Goal: Task Accomplishment & Management: Use online tool/utility

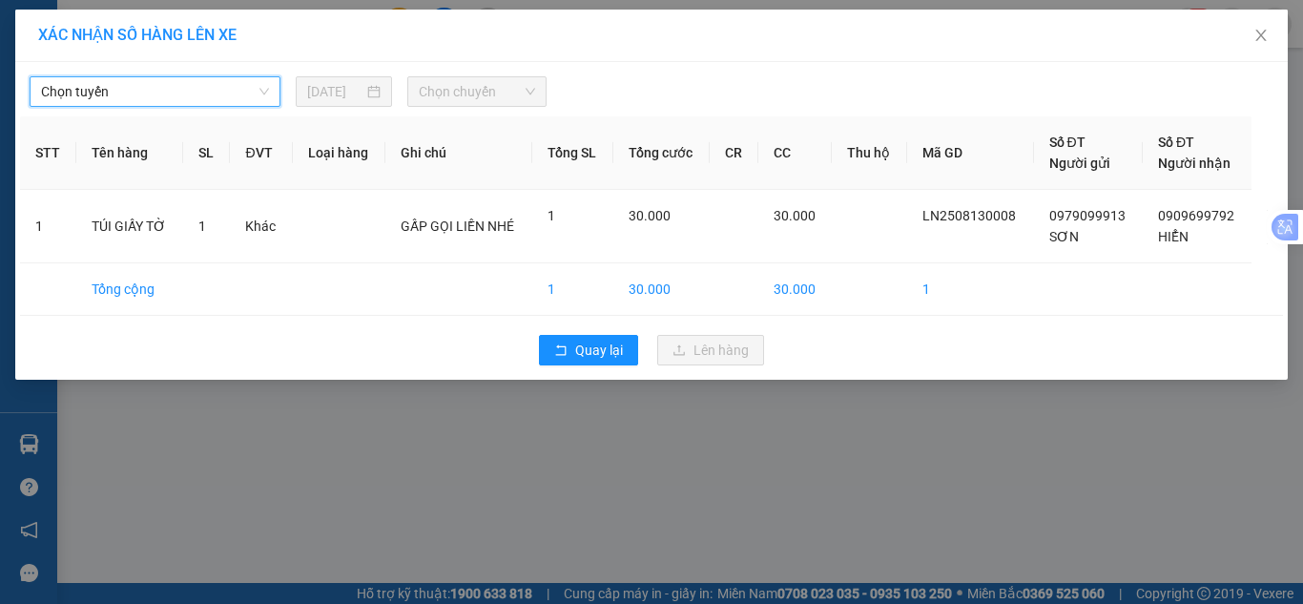
click at [194, 91] on span "Chọn tuyến" at bounding box center [155, 91] width 228 height 29
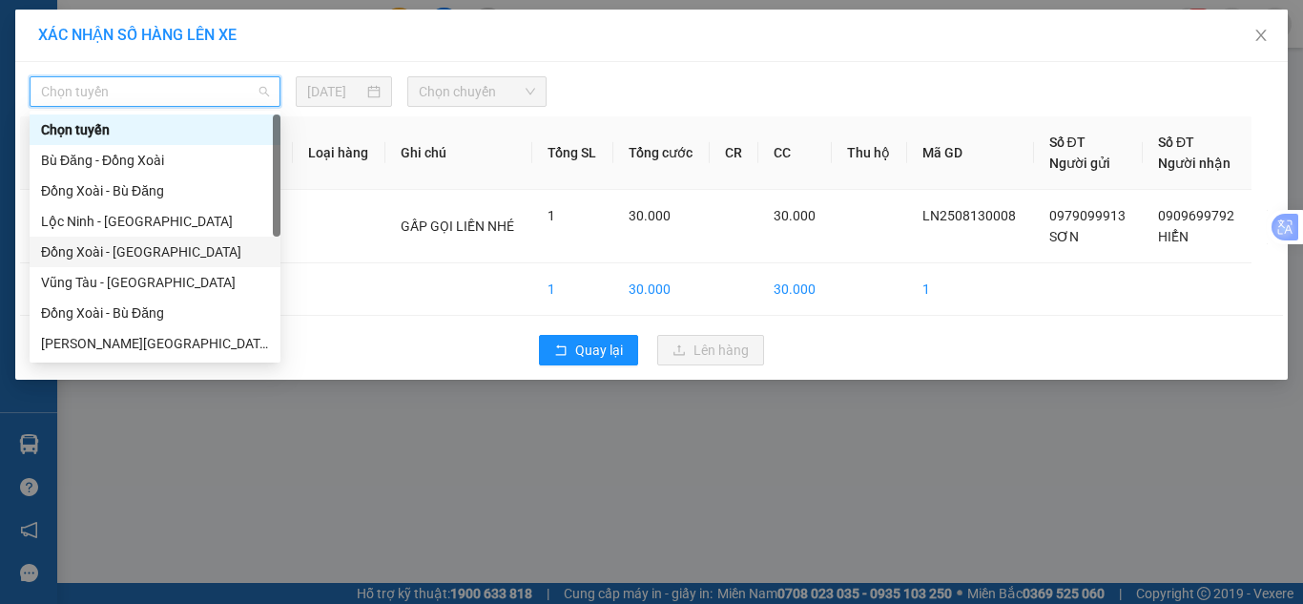
scroll to position [286, 0]
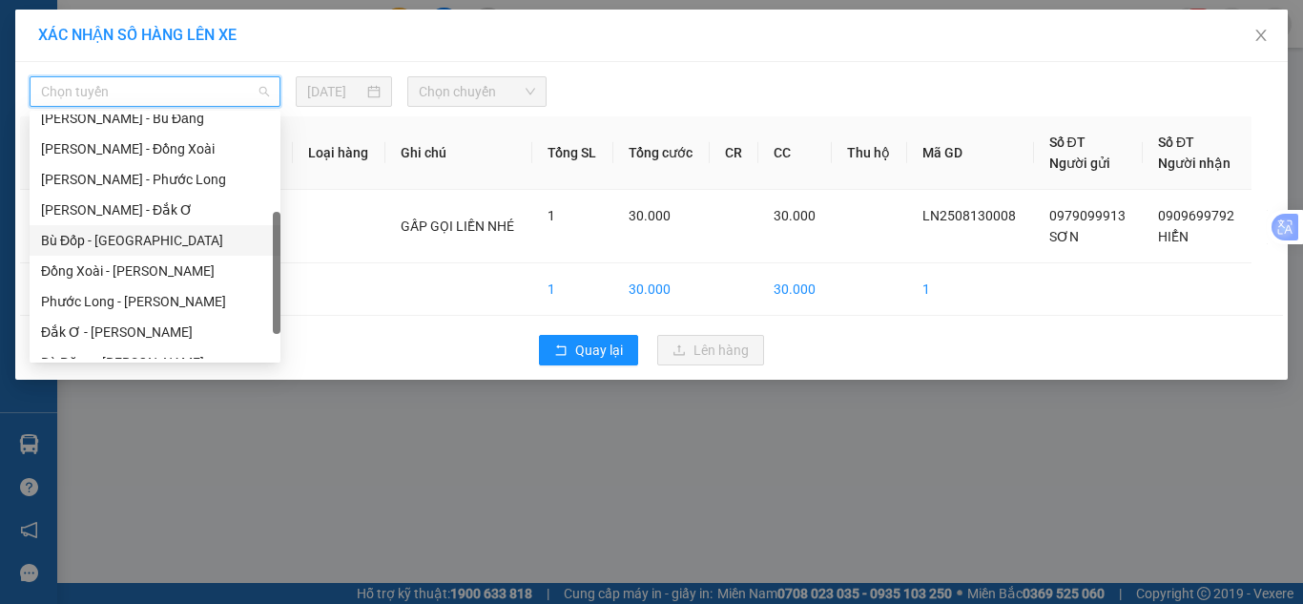
click at [149, 238] on div "Bù Đốp - [GEOGRAPHIC_DATA]" at bounding box center [155, 240] width 228 height 21
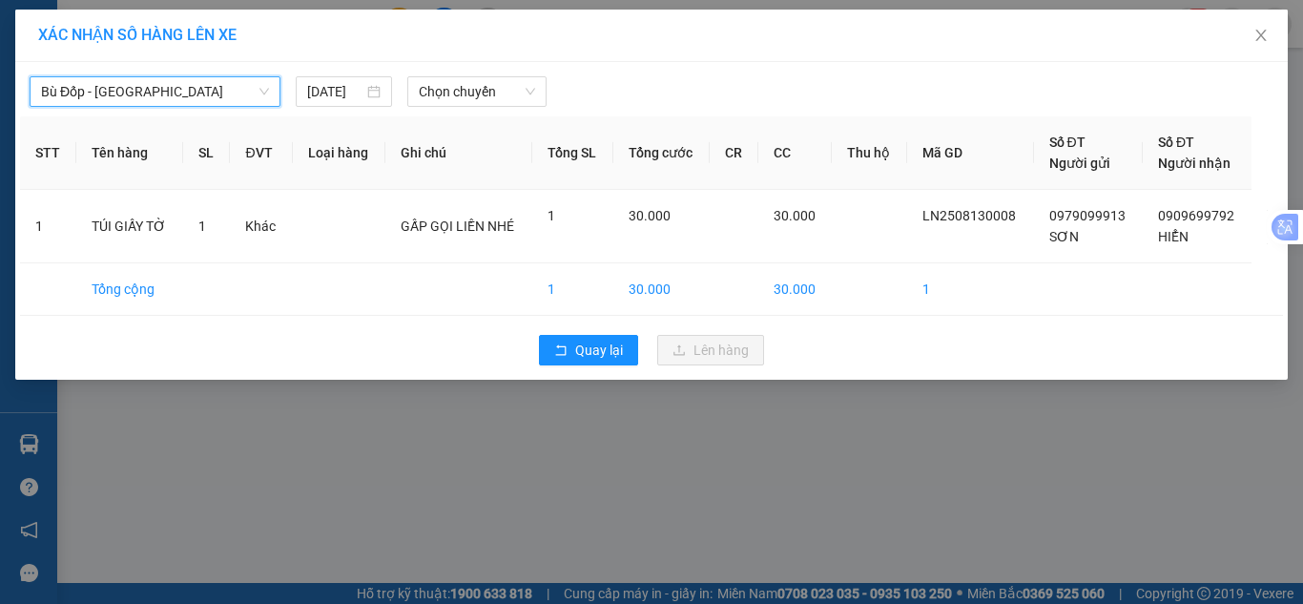
click at [379, 495] on div "XÁC NHẬN SỐ HÀNG LÊN XE [GEOGRAPHIC_DATA] - [GEOGRAPHIC_DATA] - [GEOGRAPHIC_DAT…" at bounding box center [651, 302] width 1303 height 604
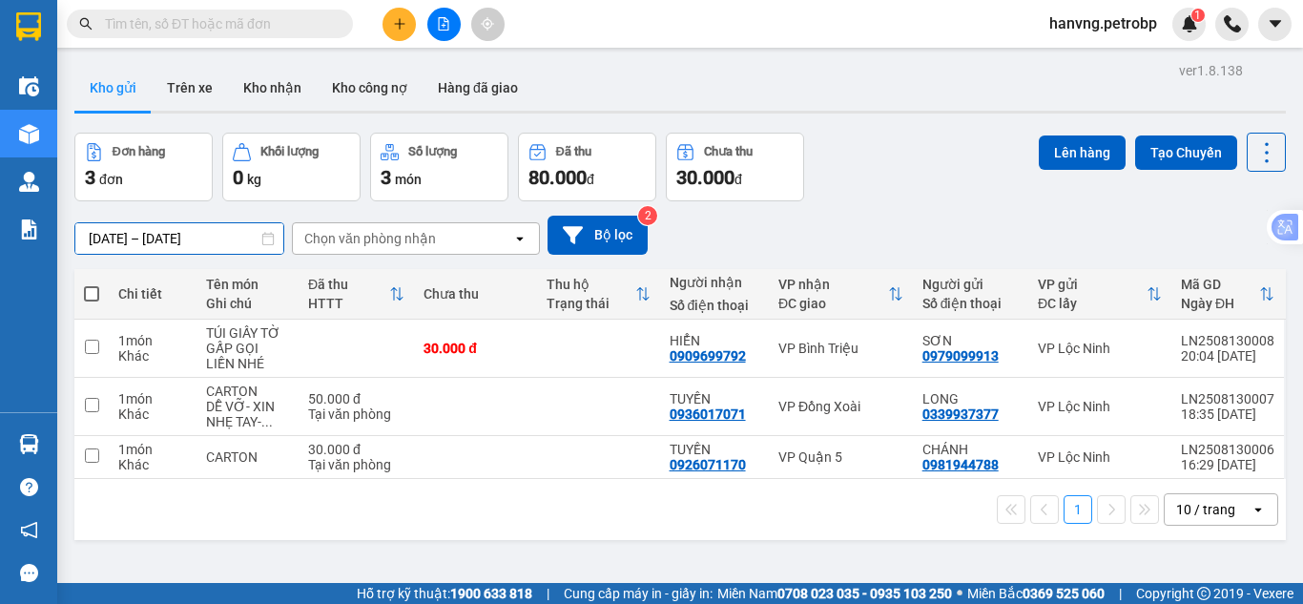
click at [107, 239] on input "[DATE] – [DATE]" at bounding box center [179, 238] width 208 height 31
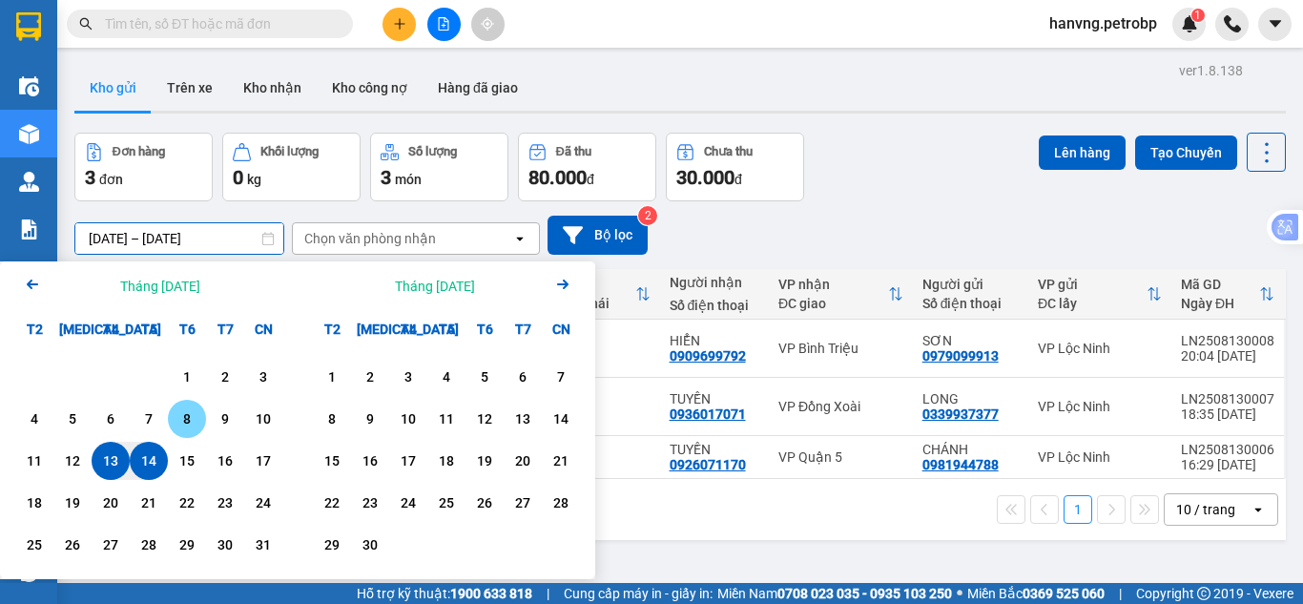
click at [180, 416] on div "8" at bounding box center [187, 418] width 27 height 23
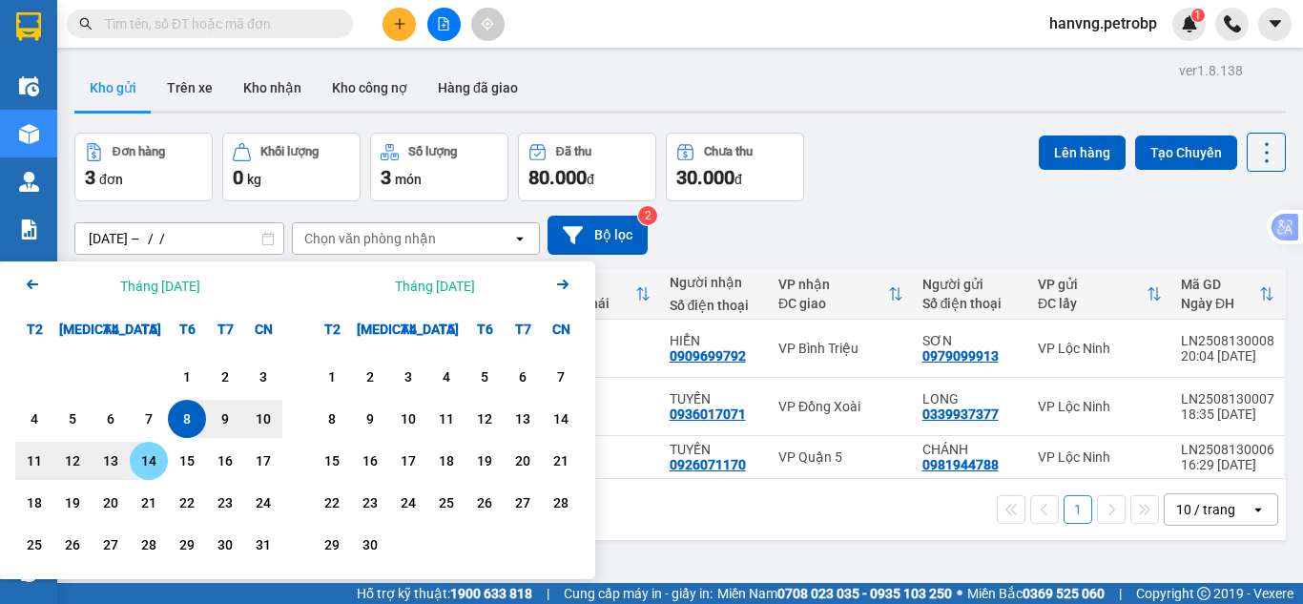
click at [138, 464] on div "14" at bounding box center [148, 460] width 27 height 23
type input "[DATE] – [DATE]"
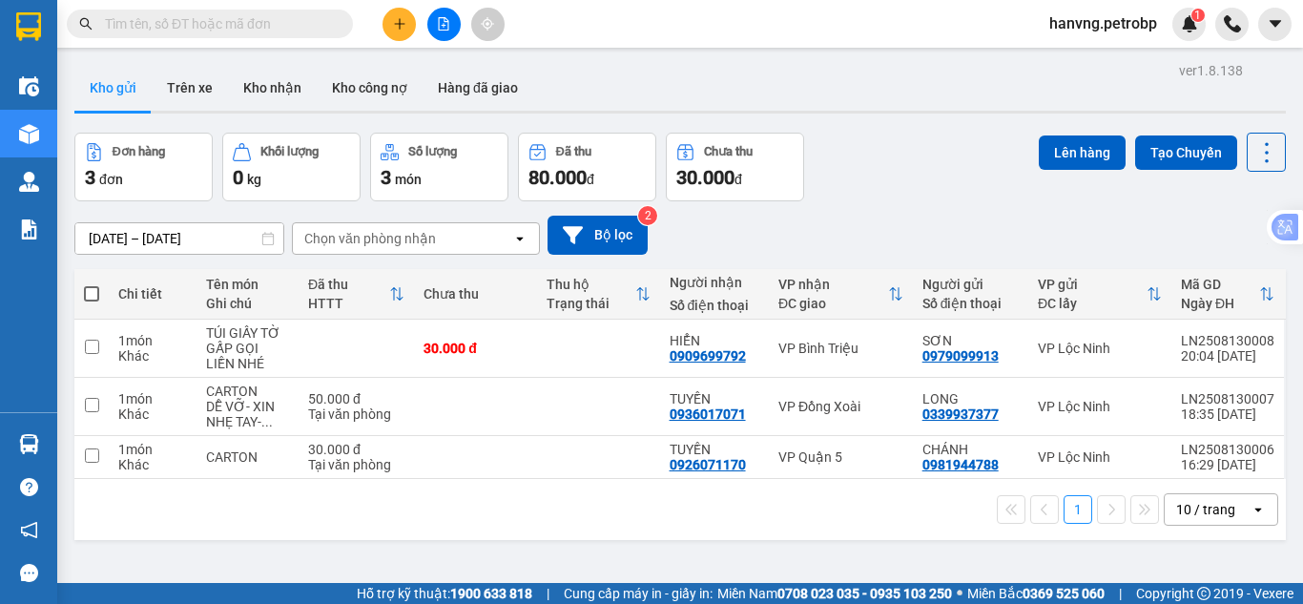
click at [326, 234] on div "Chọn văn phòng nhận" at bounding box center [370, 238] width 132 height 19
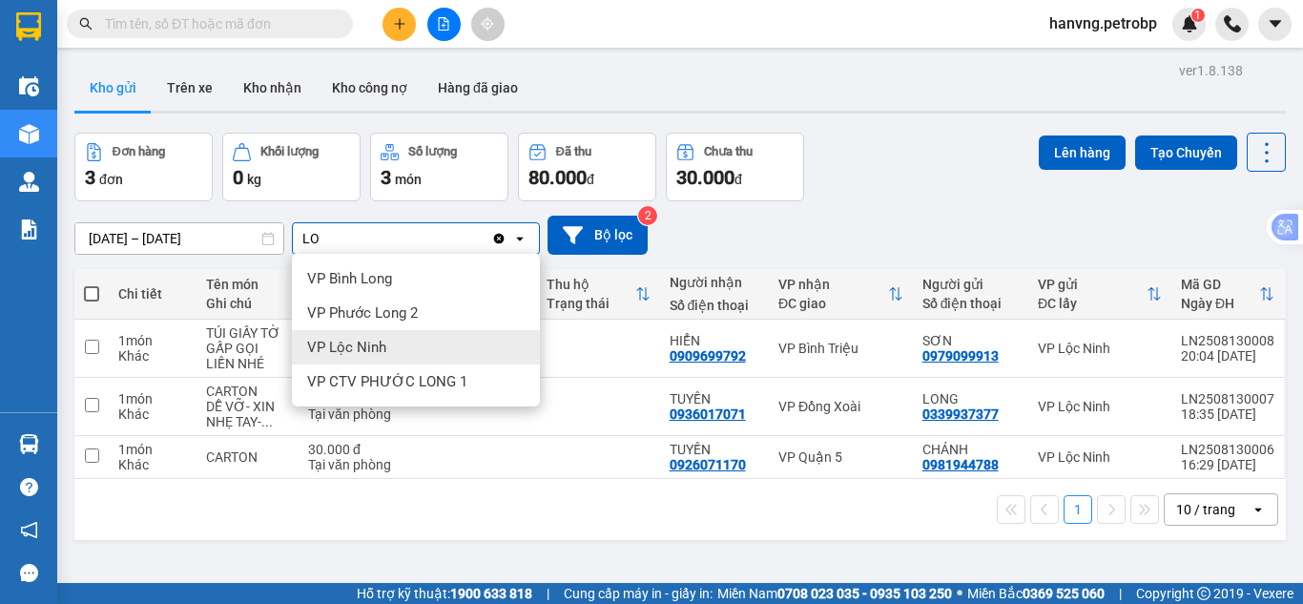
type input "LO"
drag, startPoint x: 396, startPoint y: 356, endPoint x: 381, endPoint y: 354, distance: 15.4
click at [396, 355] on div "VP Lộc Ninh" at bounding box center [416, 347] width 248 height 34
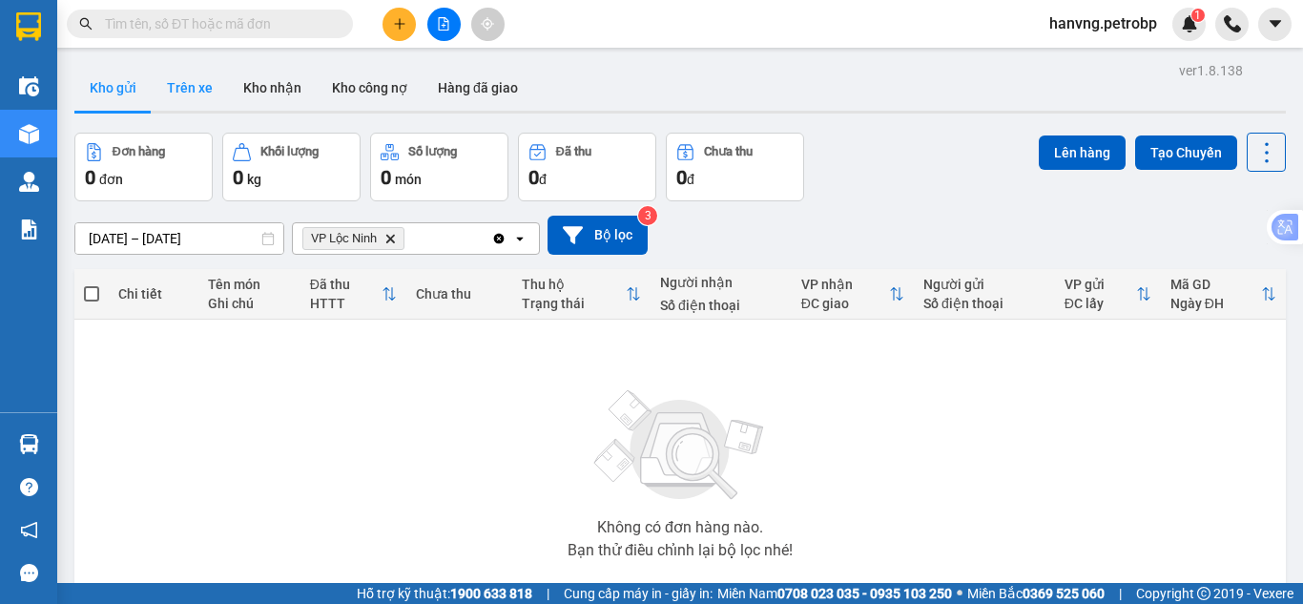
click at [180, 86] on button "Trên xe" at bounding box center [190, 88] width 76 height 46
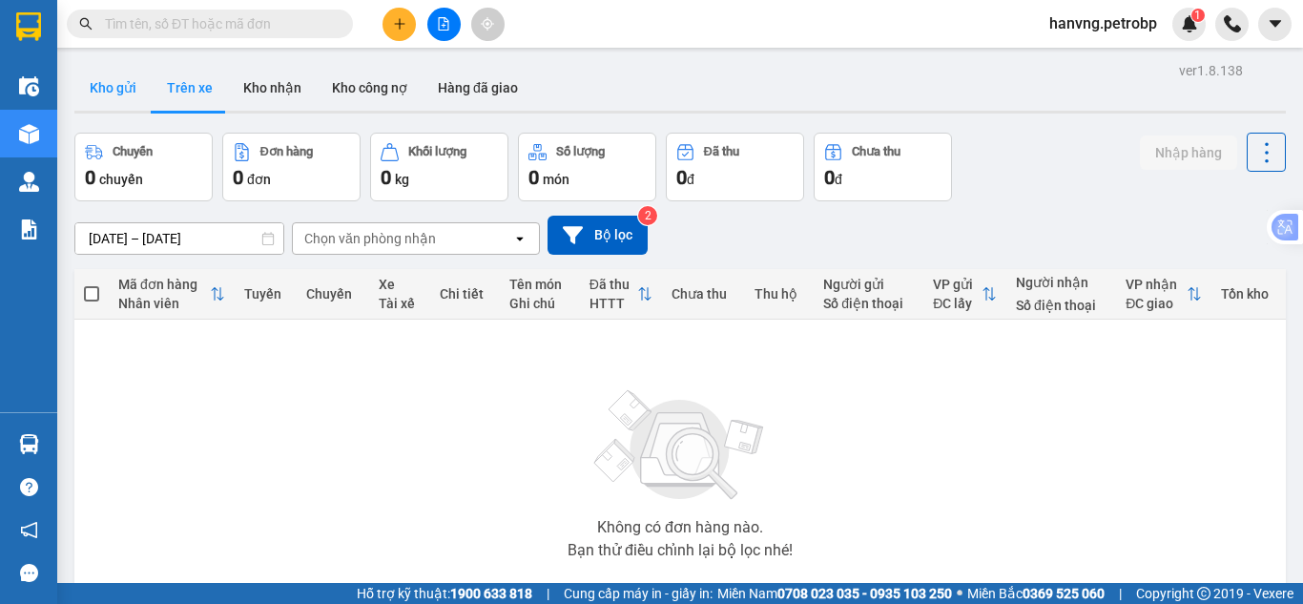
click at [114, 94] on button "Kho gửi" at bounding box center [112, 88] width 77 height 46
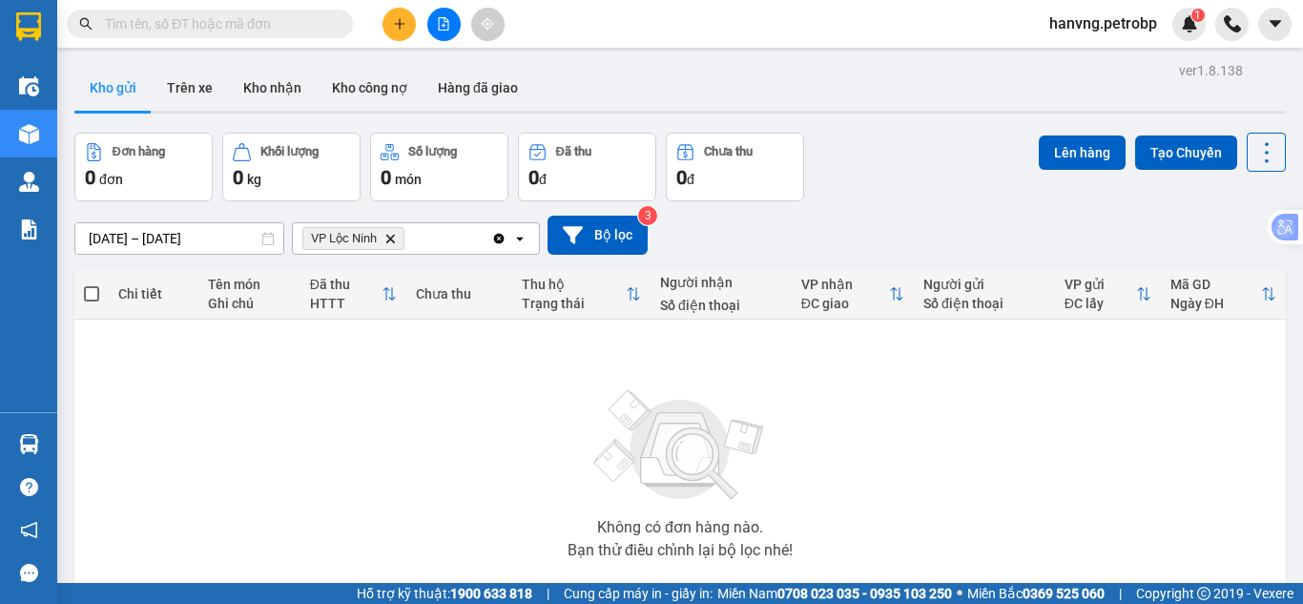
click at [387, 237] on icon "Delete" at bounding box center [390, 238] width 11 height 11
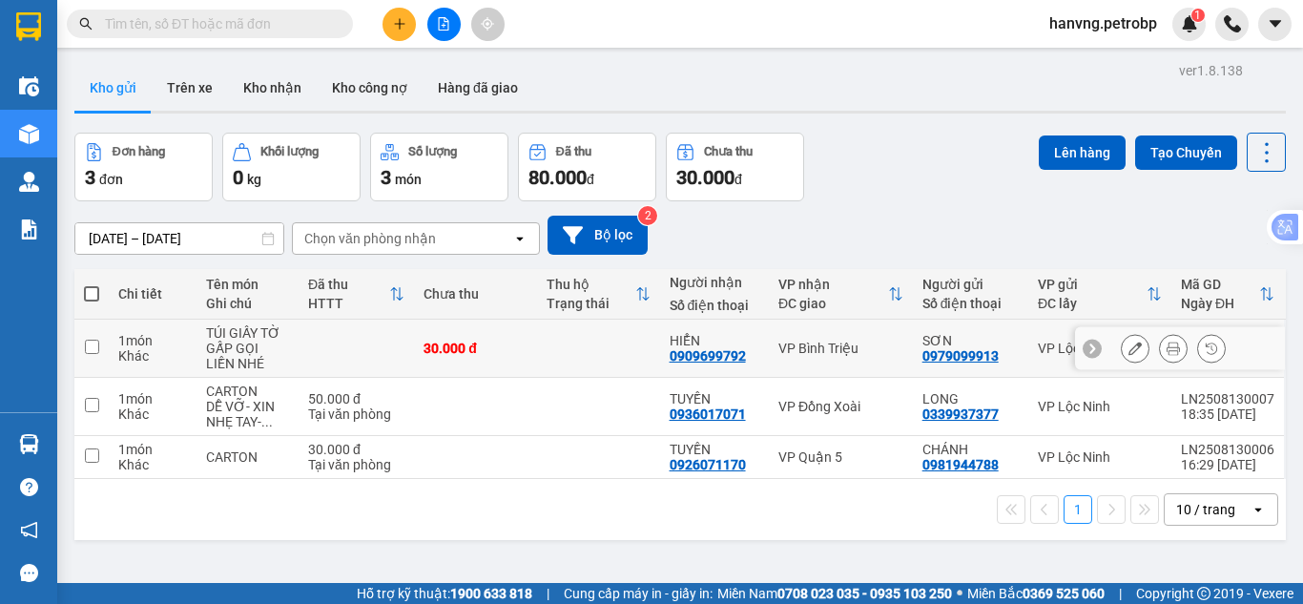
click at [278, 349] on div "GẤP GỌI LIỀN NHÉ" at bounding box center [247, 356] width 83 height 31
checkbox input "true"
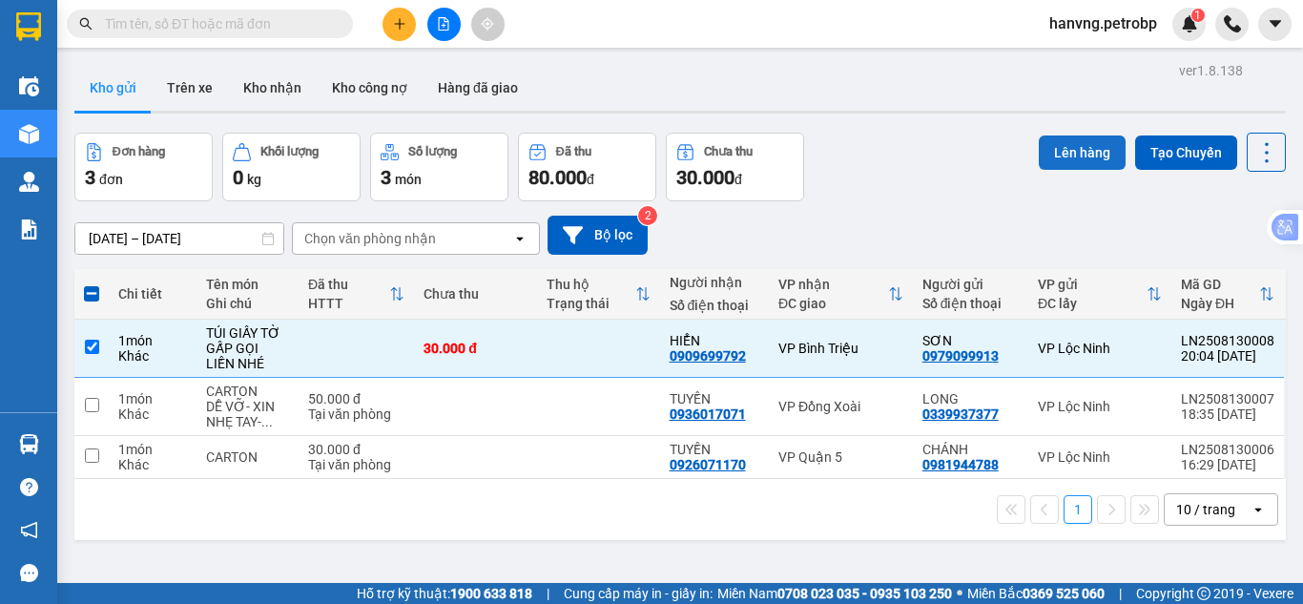
click at [1063, 143] on button "Lên hàng" at bounding box center [1082, 152] width 87 height 34
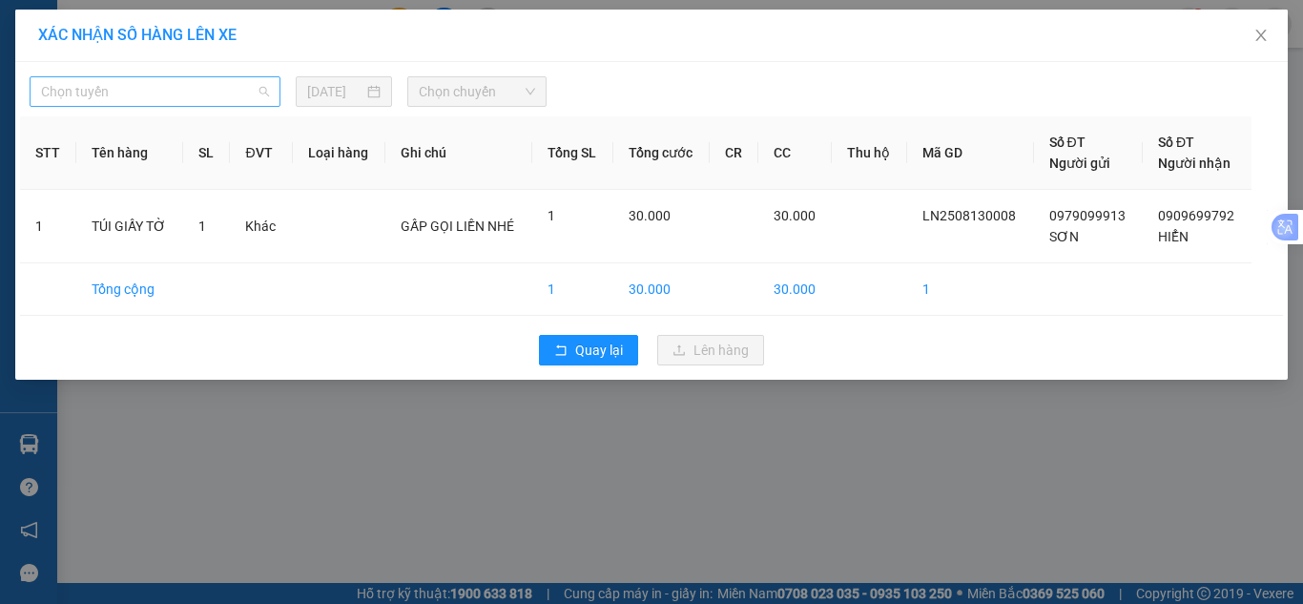
click at [210, 88] on span "Chọn tuyến" at bounding box center [155, 91] width 228 height 29
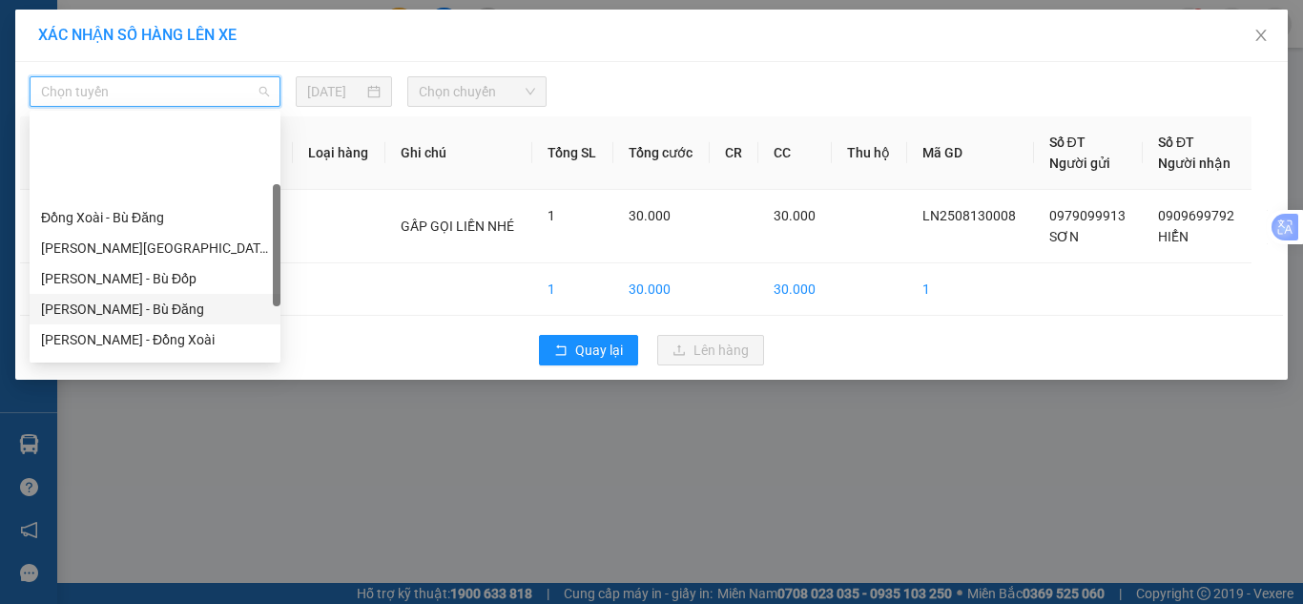
scroll to position [191, 0]
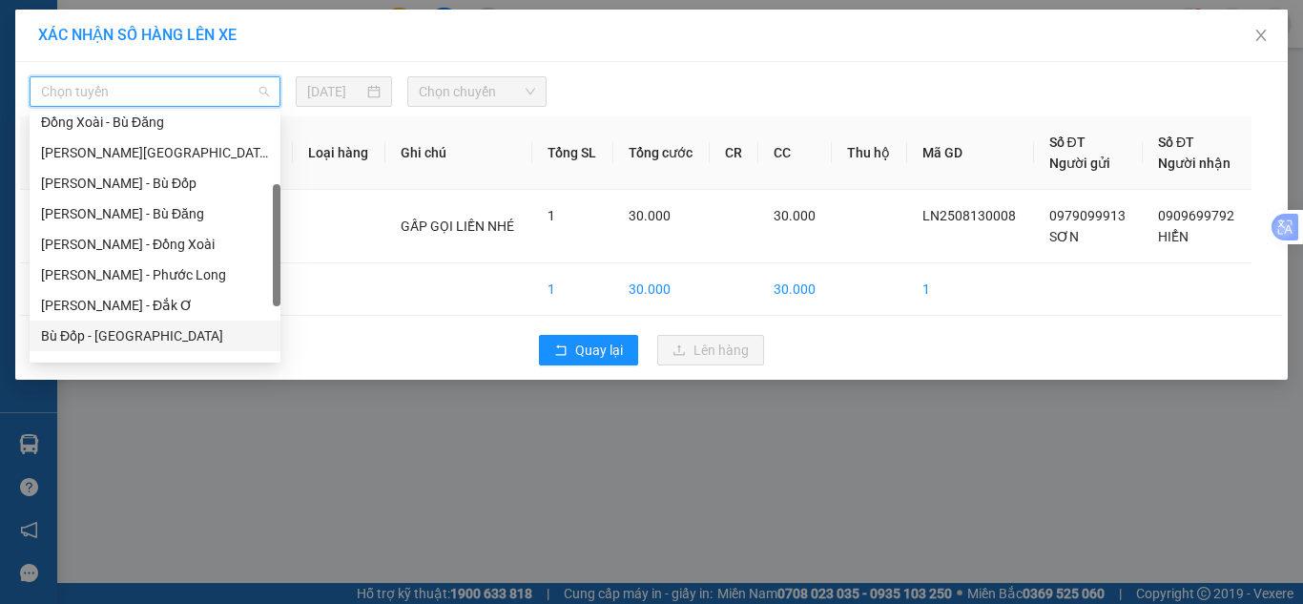
click at [102, 333] on div "Bù Đốp - [GEOGRAPHIC_DATA]" at bounding box center [155, 335] width 228 height 21
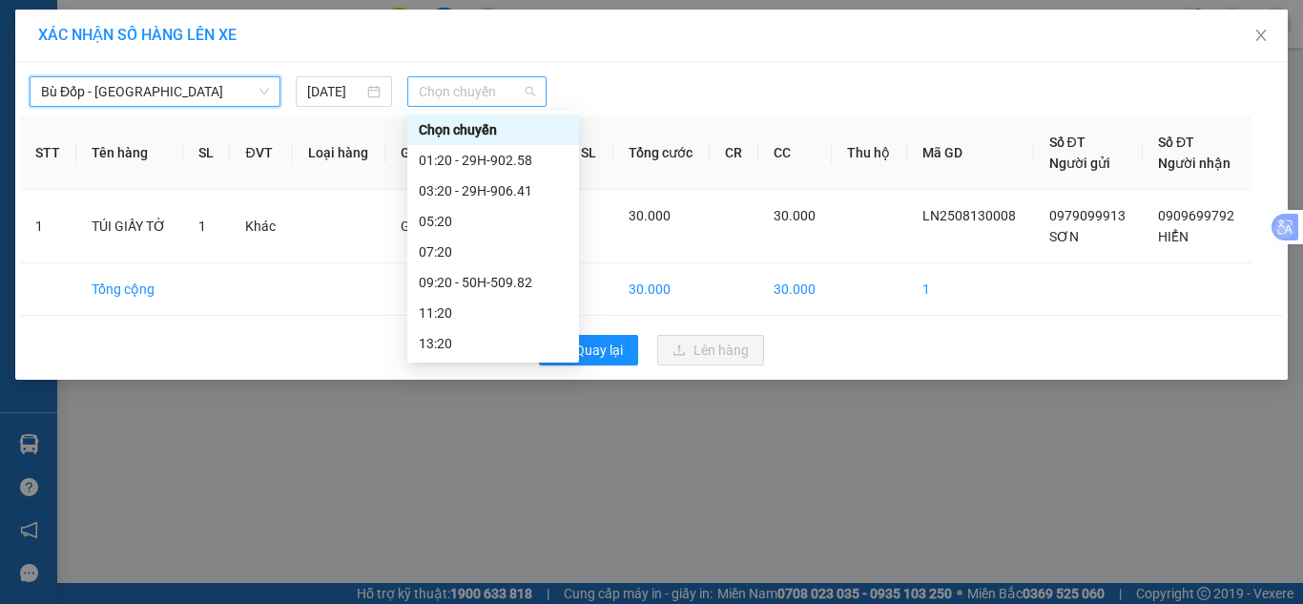
click at [468, 88] on span "Chọn chuyến" at bounding box center [477, 91] width 117 height 29
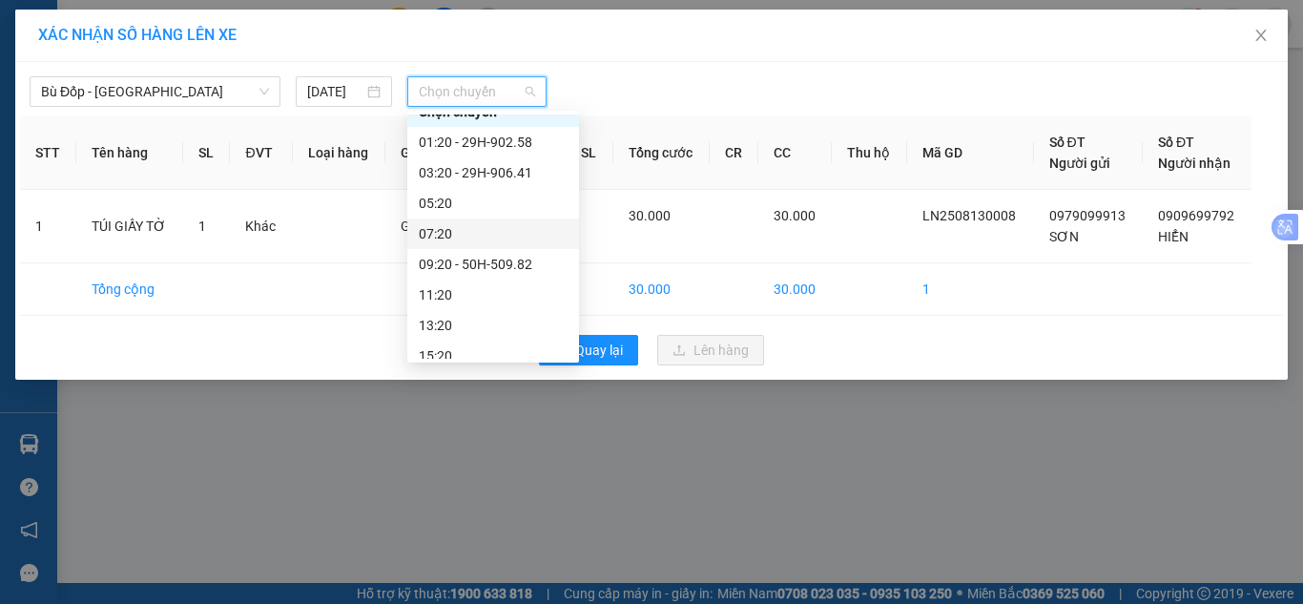
scroll to position [0, 0]
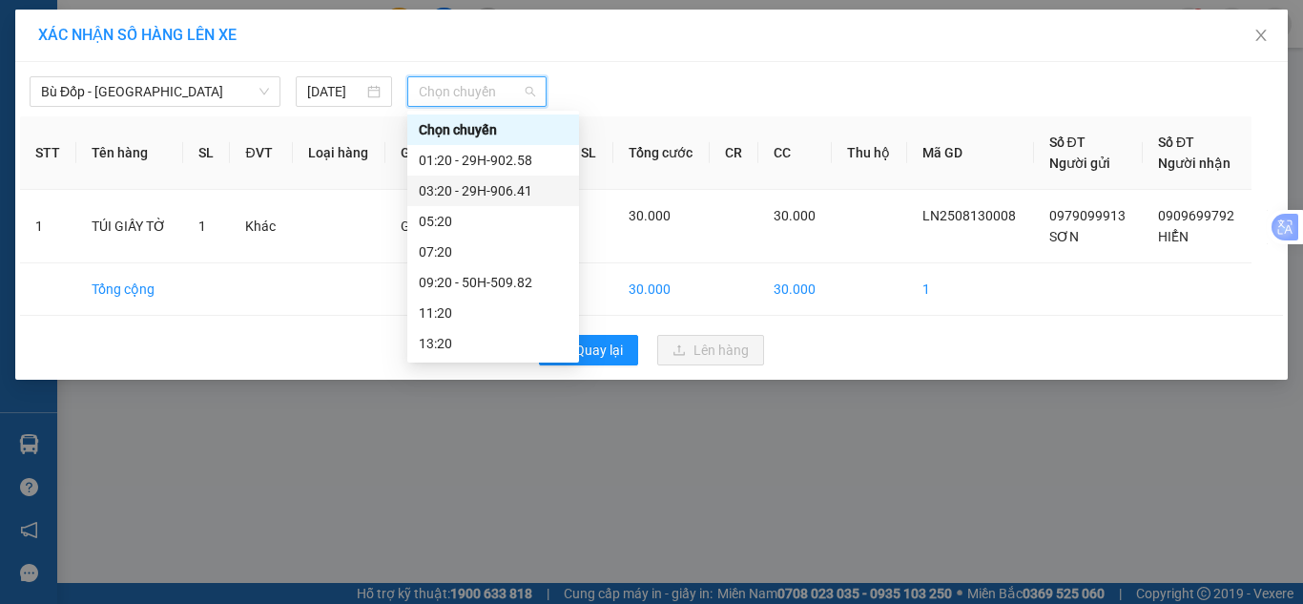
click at [480, 190] on div "03:20 - 29H-906.41" at bounding box center [493, 190] width 149 height 21
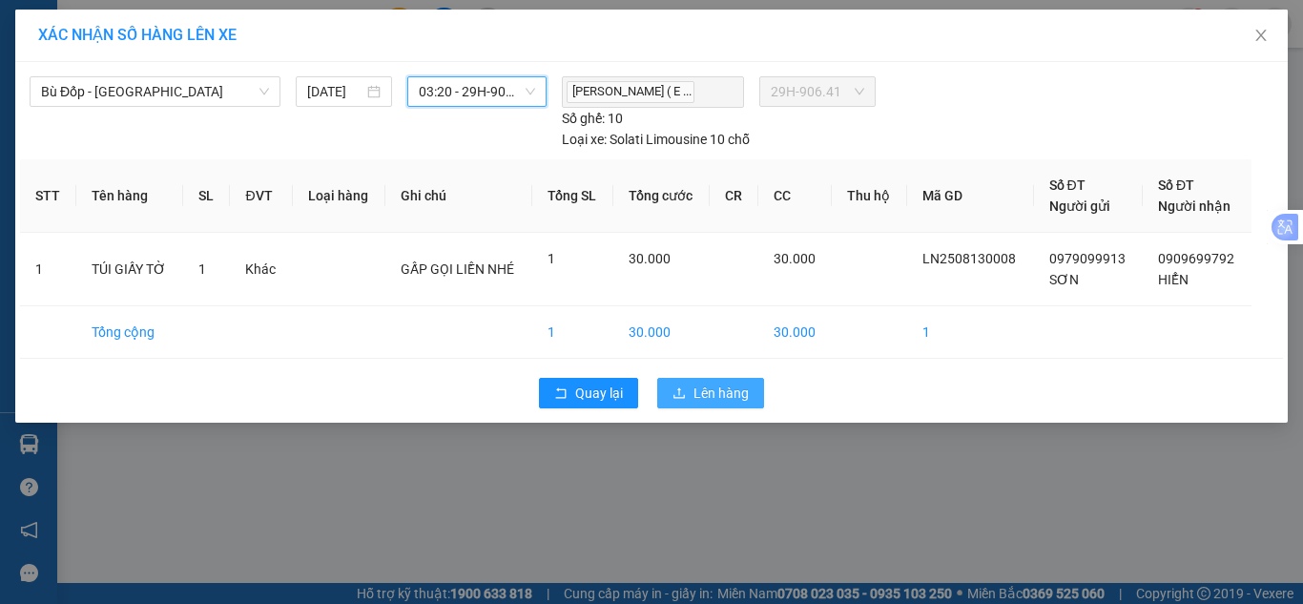
click at [737, 395] on span "Lên hàng" at bounding box center [721, 393] width 55 height 21
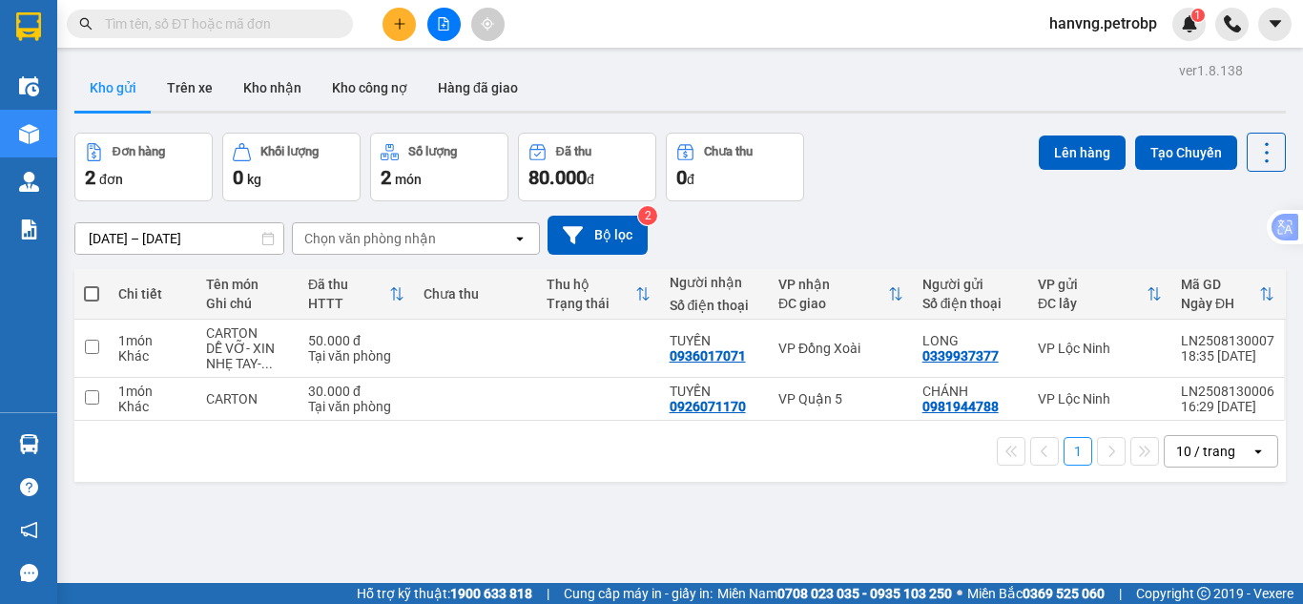
click at [242, 42] on div "Kết quả tìm kiếm ( 0 ) Bộ lọc No Data hanvng.petrobp 1" at bounding box center [651, 24] width 1303 height 48
click at [247, 22] on input "text" at bounding box center [217, 23] width 225 height 21
paste input "0969107771"
type input "0969107771"
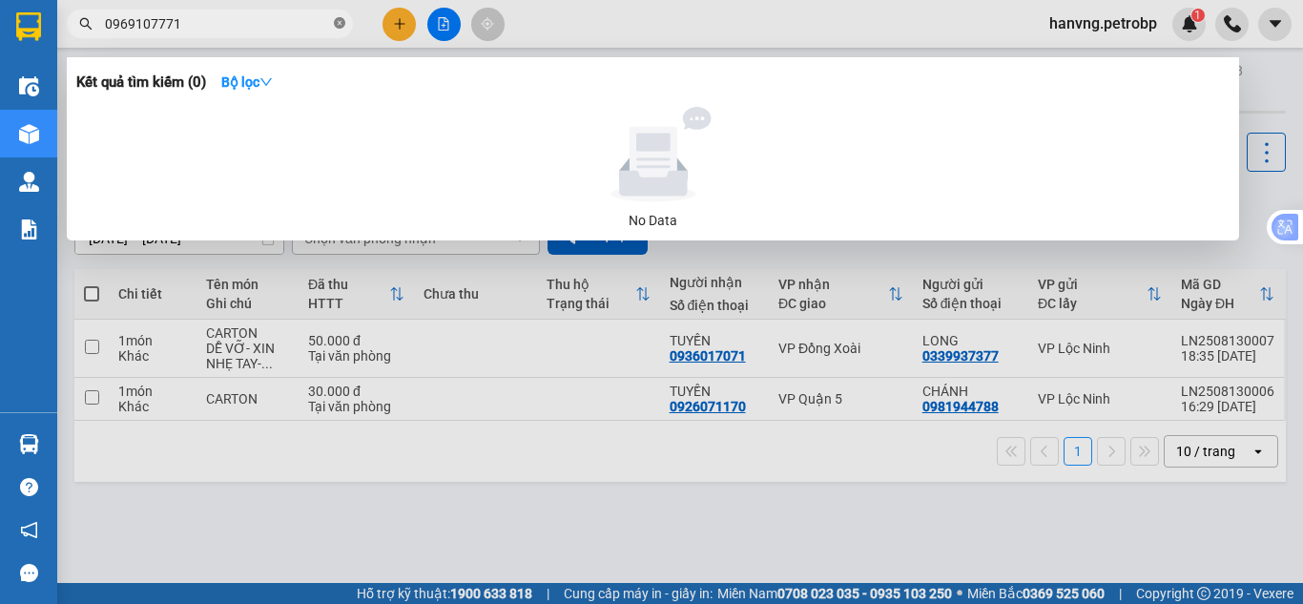
click at [342, 26] on icon "close-circle" at bounding box center [339, 22] width 11 height 11
